Goal: Transaction & Acquisition: Purchase product/service

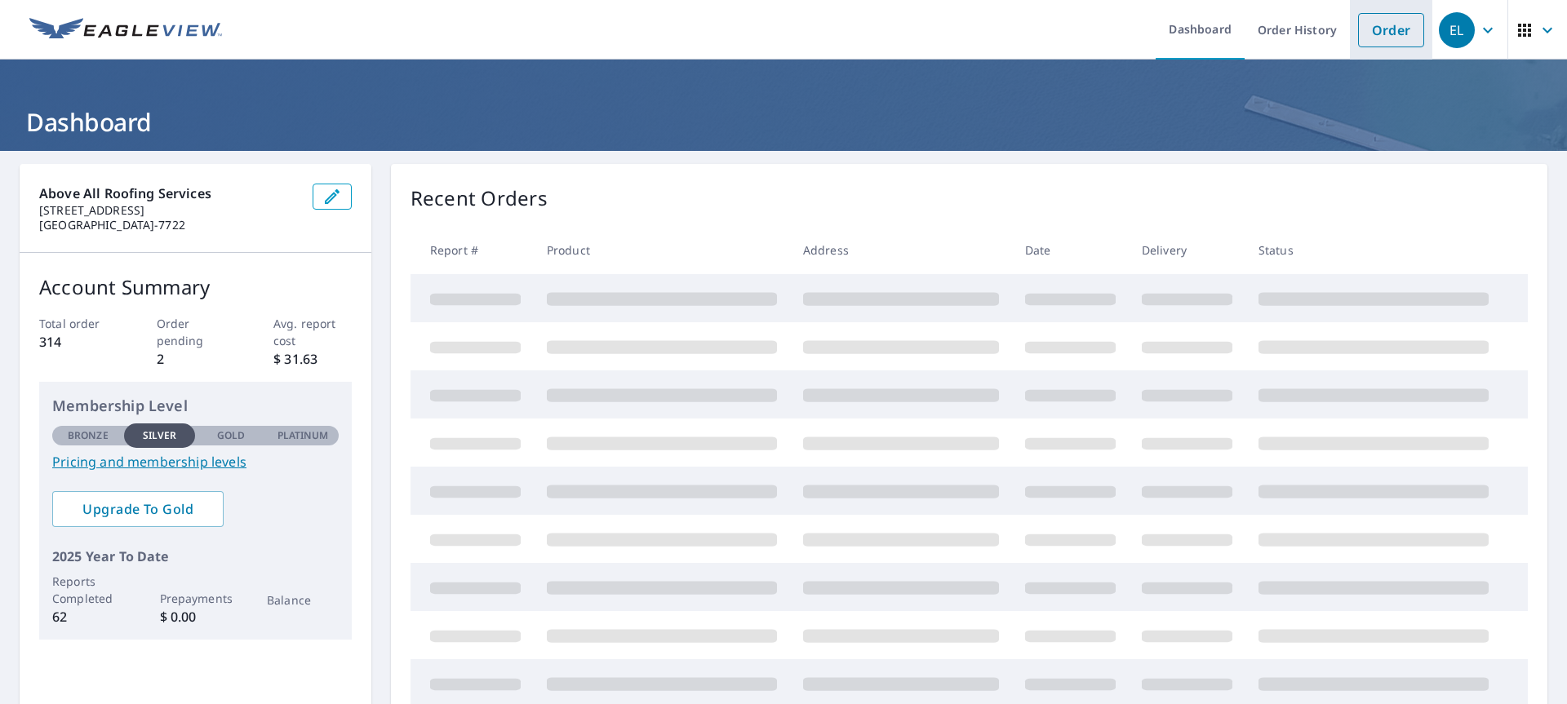
click at [1384, 33] on link "Order" at bounding box center [1391, 30] width 66 height 34
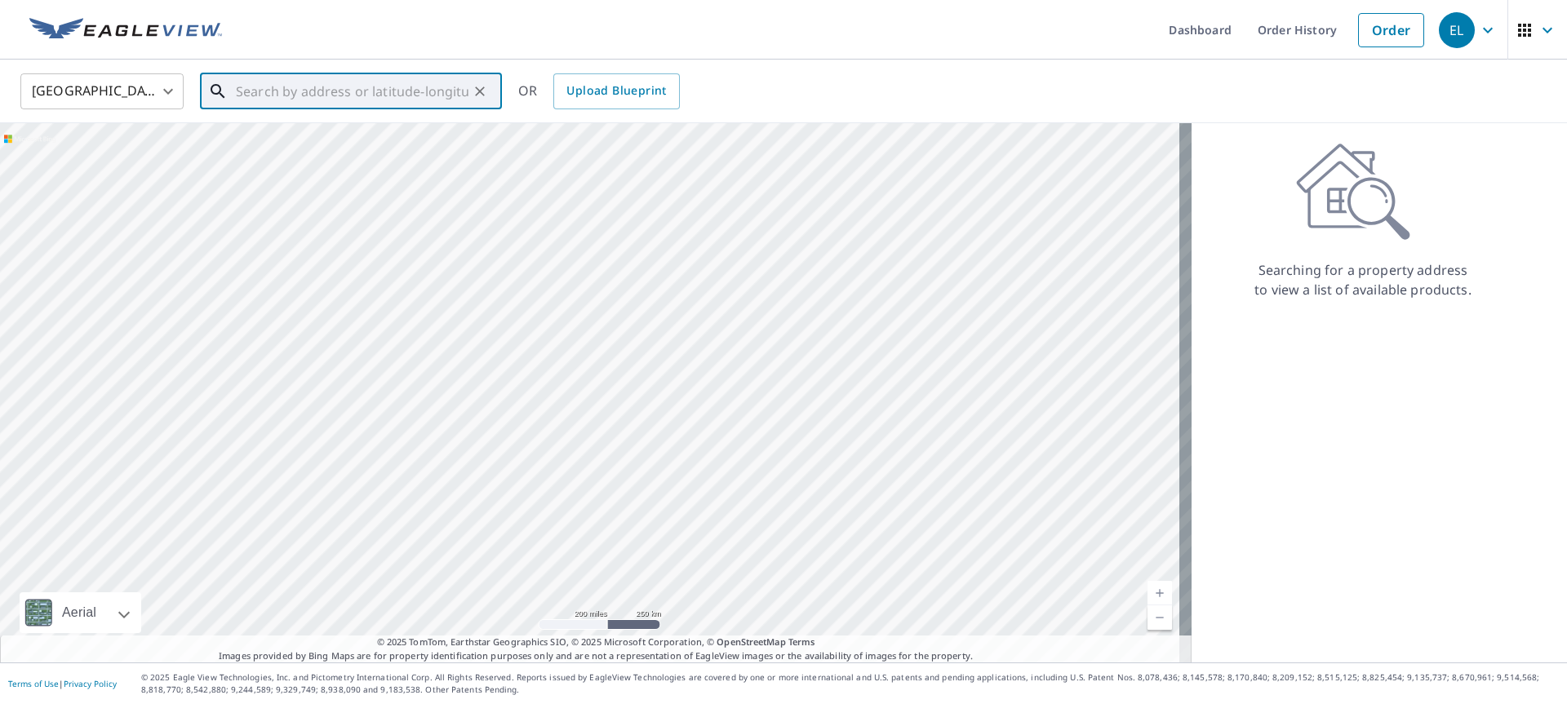
click at [259, 89] on input "text" at bounding box center [352, 92] width 233 height 46
paste input "[STREET_ADDRESS]"
click at [283, 139] on span "12 Bridge Ct" at bounding box center [361, 139] width 256 height 20
type input "[STREET_ADDRESS]"
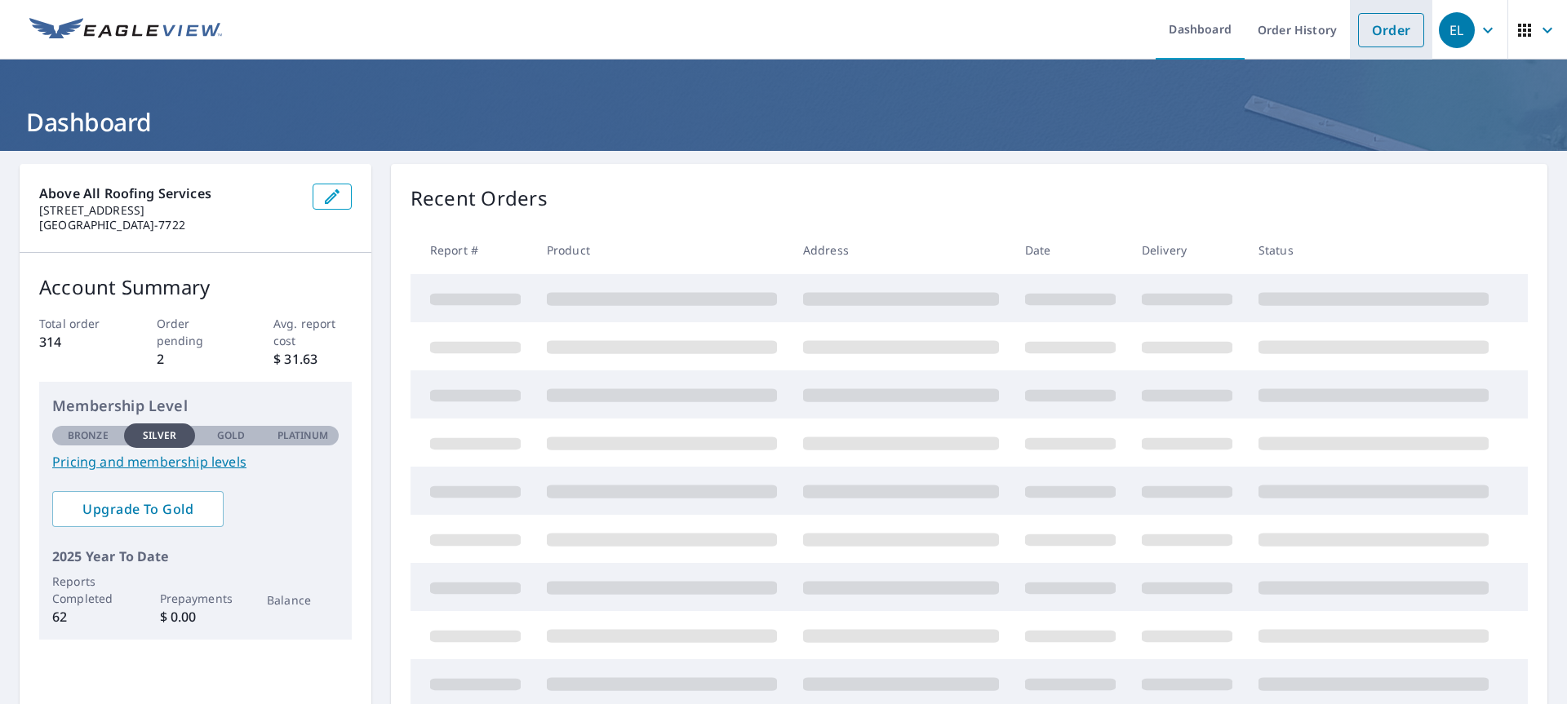
click at [1369, 15] on link "Order" at bounding box center [1391, 30] width 66 height 34
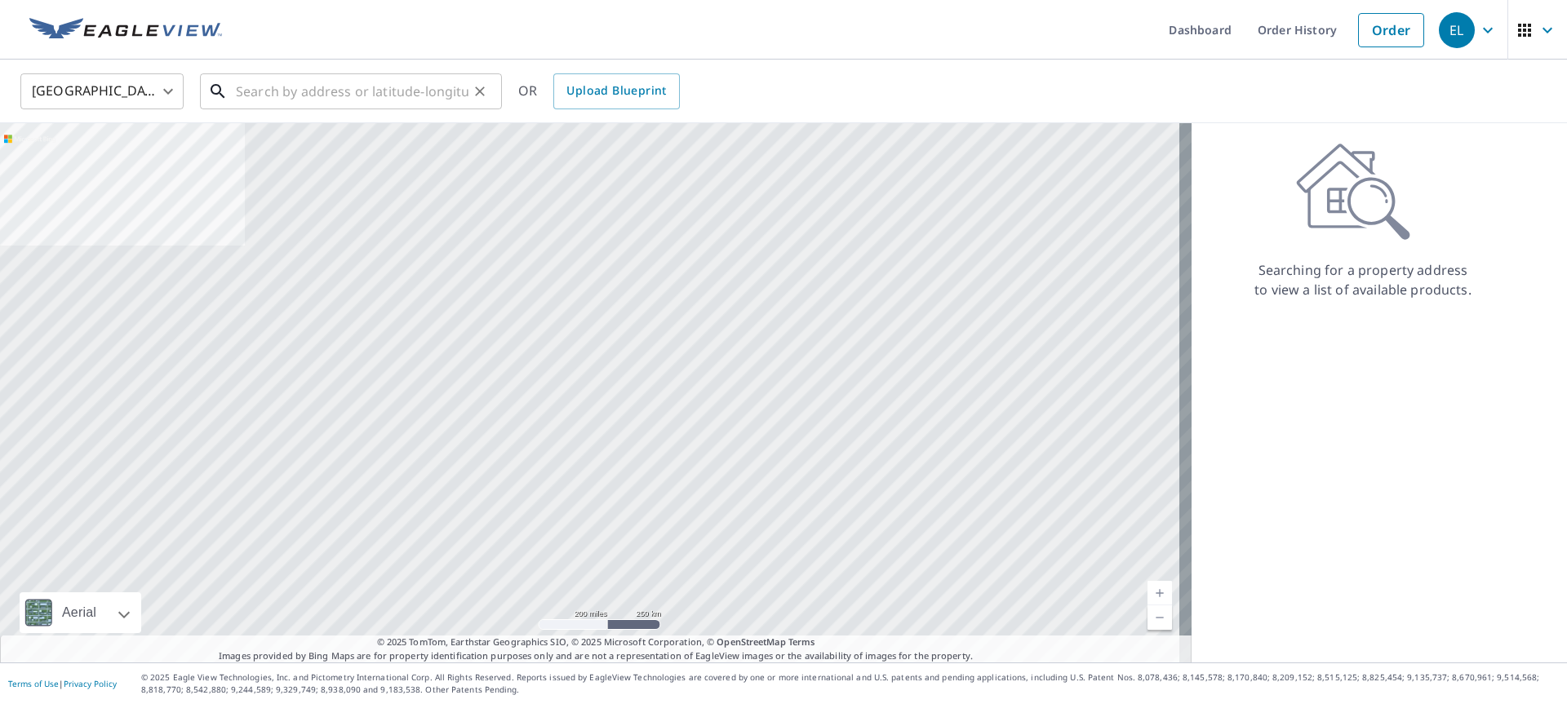
click at [256, 85] on input "text" at bounding box center [352, 92] width 233 height 46
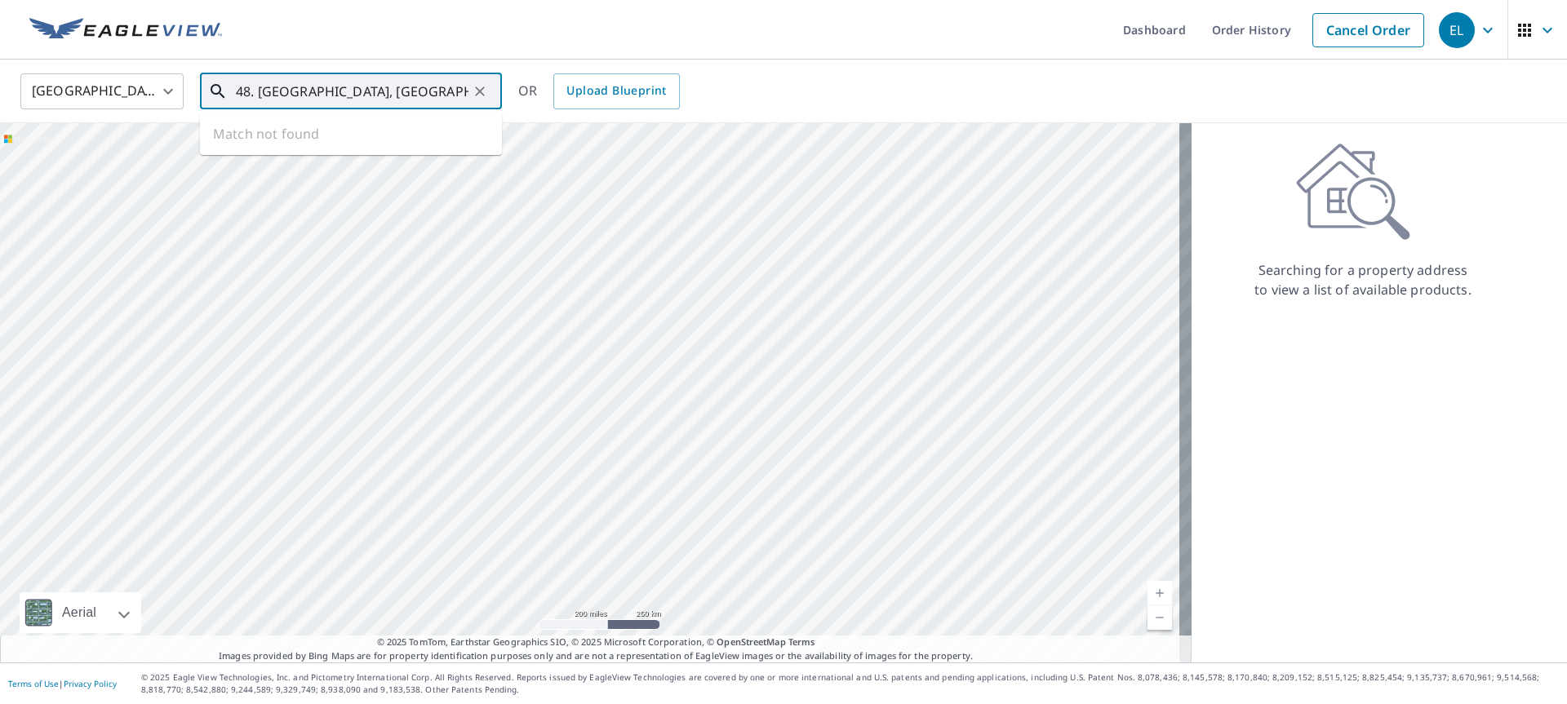
click at [300, 91] on input "48. [GEOGRAPHIC_DATA], [GEOGRAPHIC_DATA]." at bounding box center [352, 92] width 233 height 46
click at [281, 153] on p "[GEOGRAPHIC_DATA]" at bounding box center [361, 157] width 256 height 16
type input "[STREET_ADDRESS]"
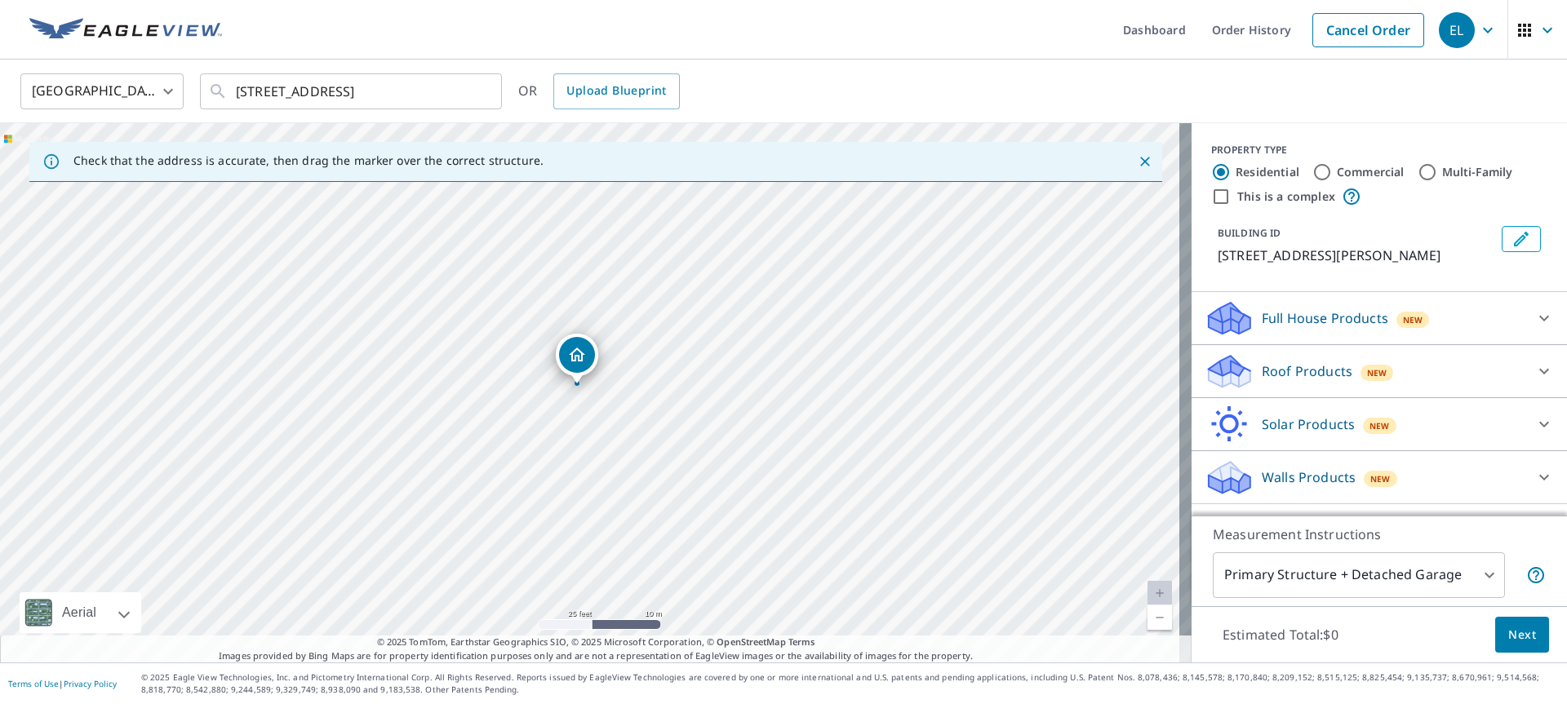
click at [1247, 369] on div "Roof Products New" at bounding box center [1365, 372] width 320 height 38
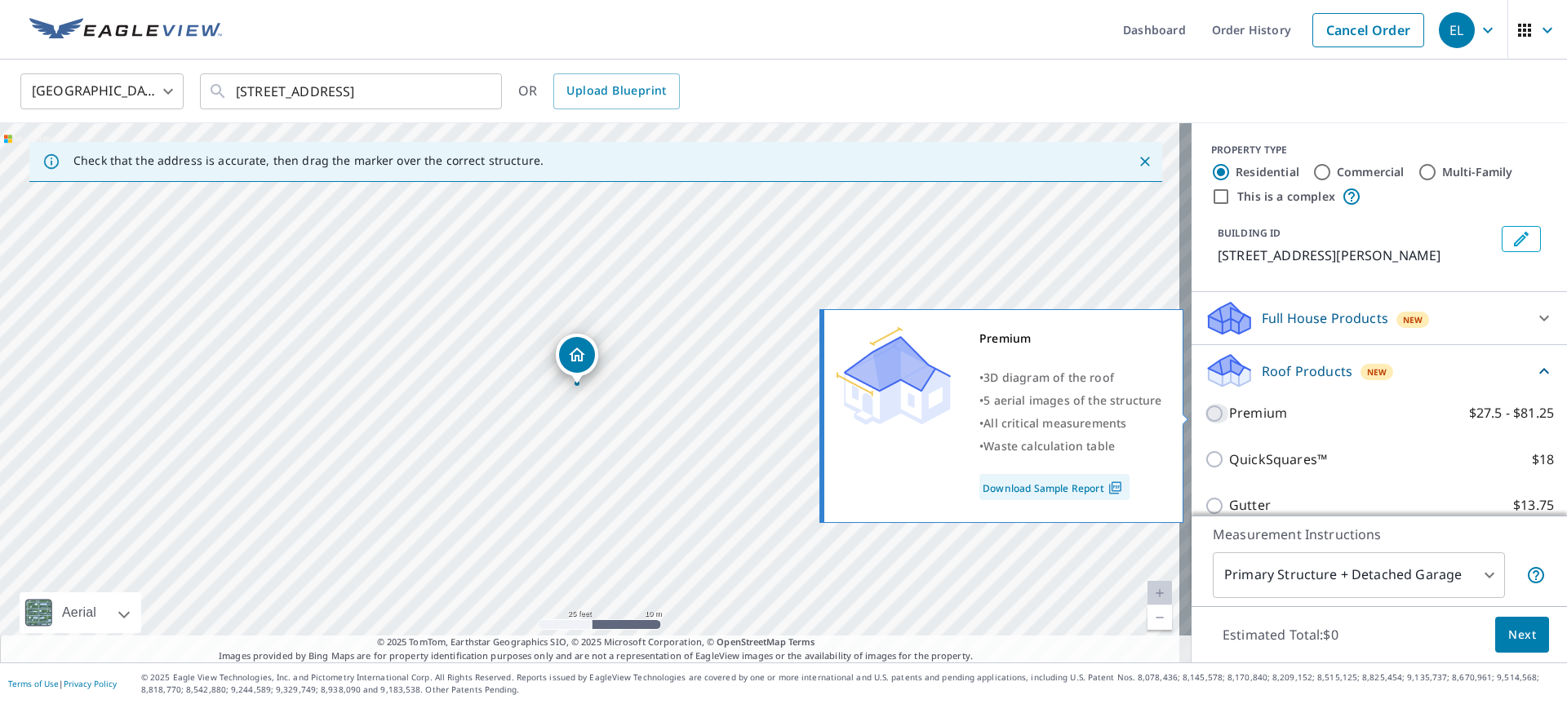
click at [1206, 411] on input "Premium $27.5 - $81.25" at bounding box center [1217, 414] width 24 height 20
checkbox input "true"
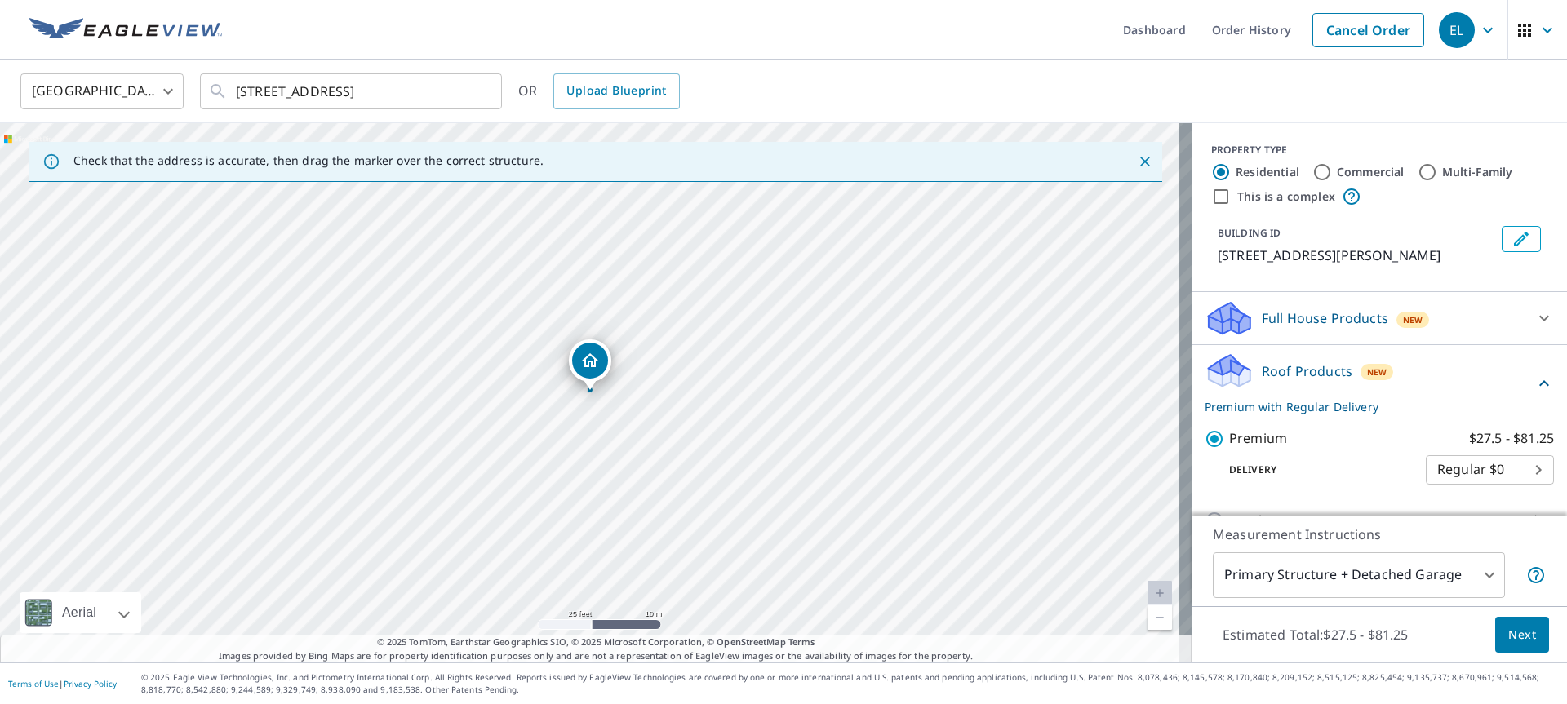
click at [1510, 629] on span "Next" at bounding box center [1523, 635] width 28 height 20
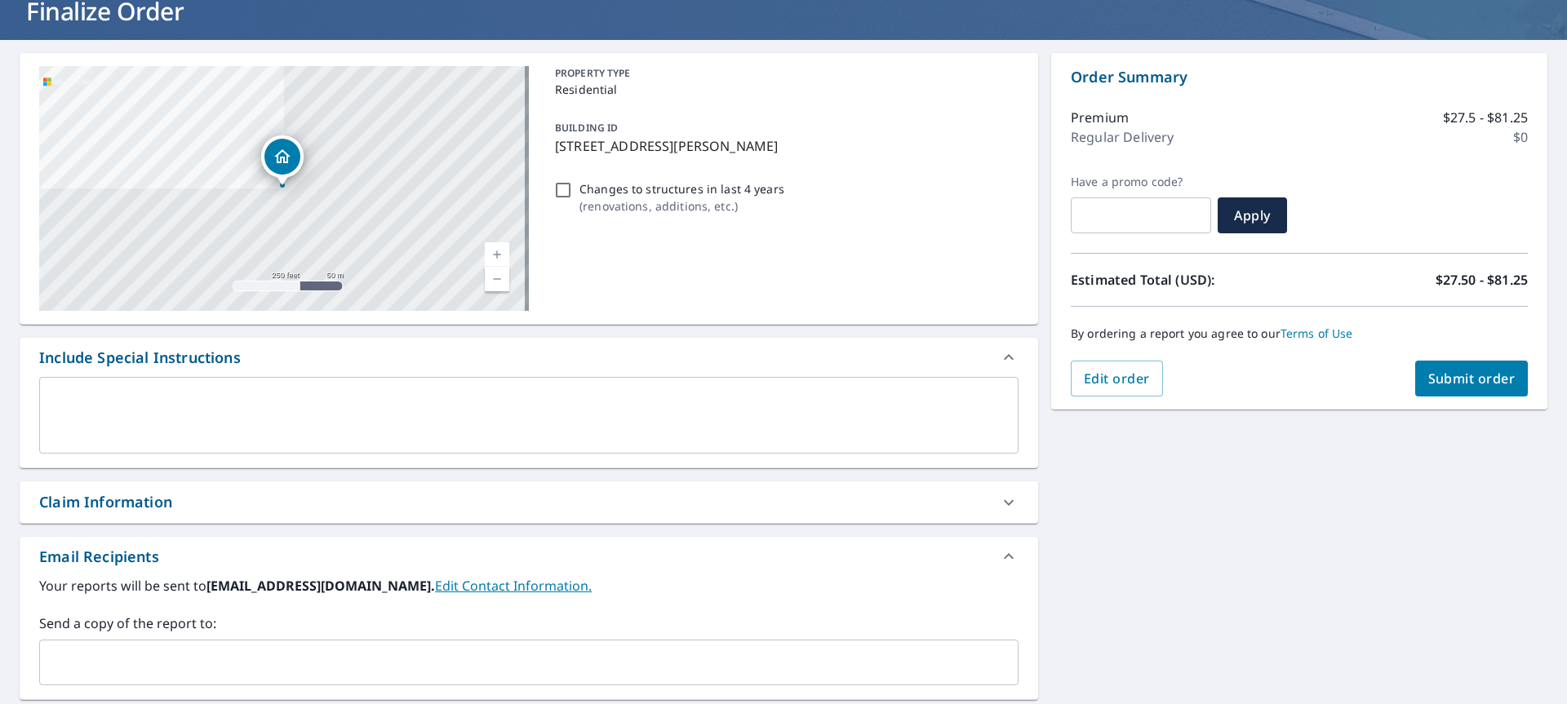
scroll to position [129, 0]
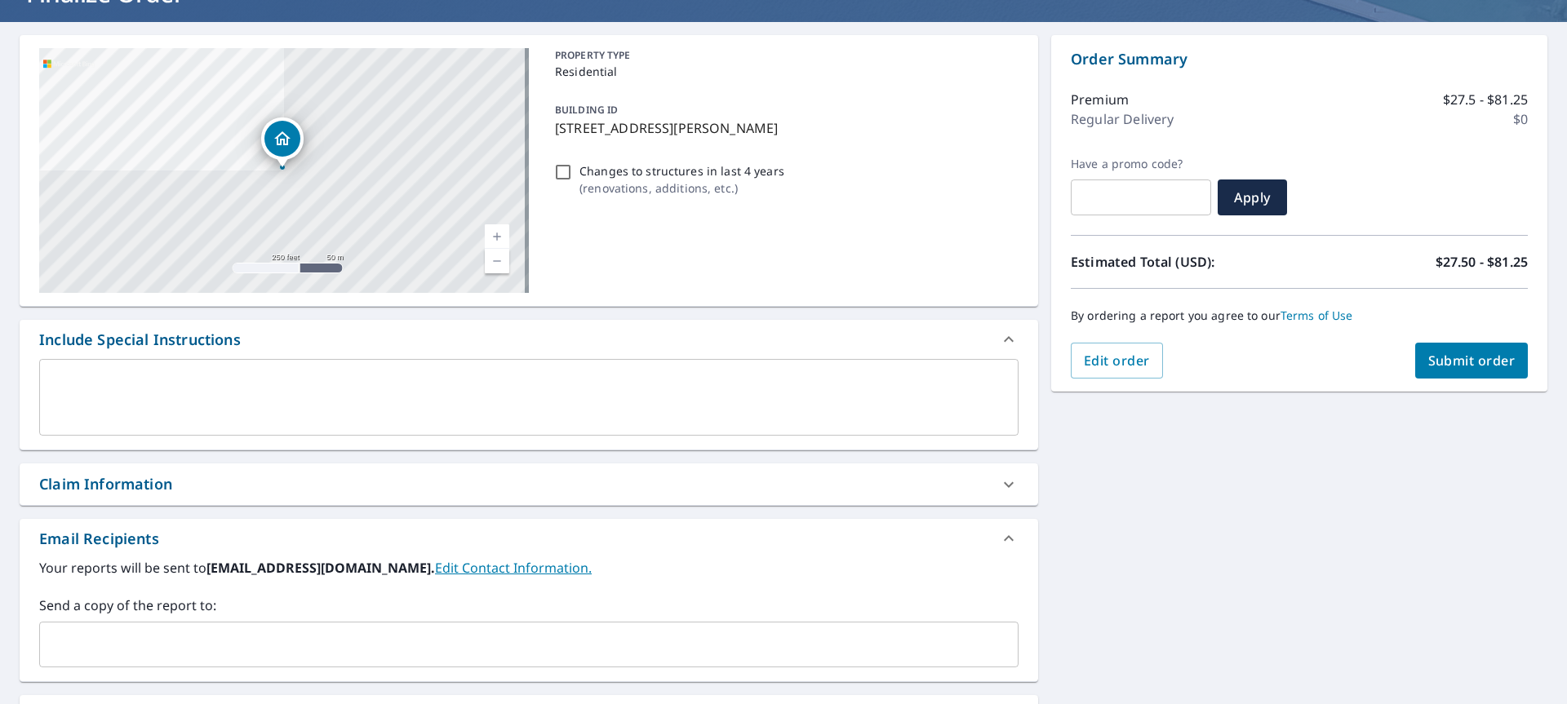
click at [1449, 357] on span "Submit order" at bounding box center [1472, 361] width 87 height 18
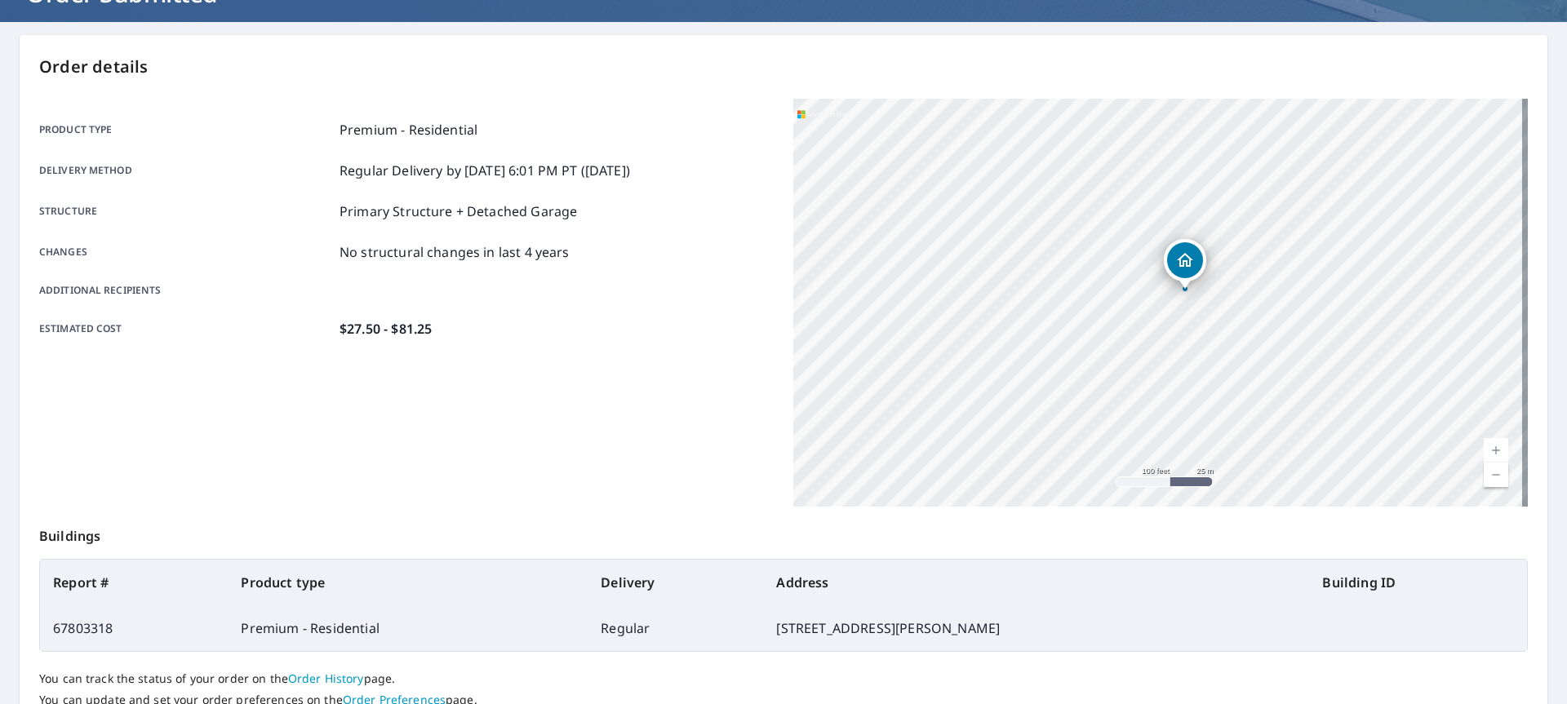
drag, startPoint x: 1007, startPoint y: 348, endPoint x: 1331, endPoint y: 391, distance: 327.0
click at [1331, 395] on div "[STREET_ADDRESS]" at bounding box center [1160, 303] width 735 height 408
